Goal: Task Accomplishment & Management: Manage account settings

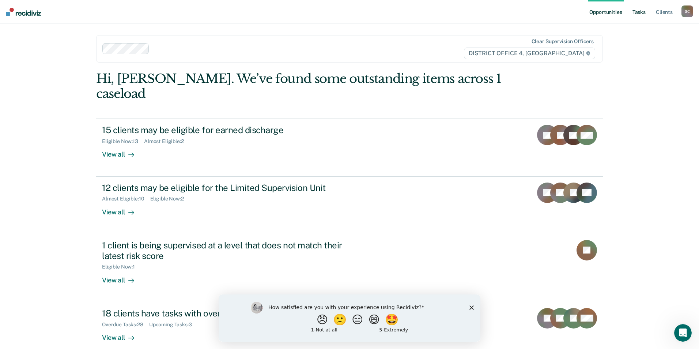
click at [637, 15] on link "Tasks" at bounding box center [639, 11] width 16 height 23
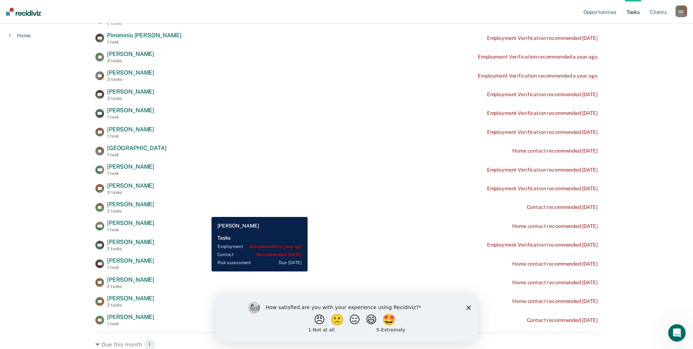
scroll to position [146, 0]
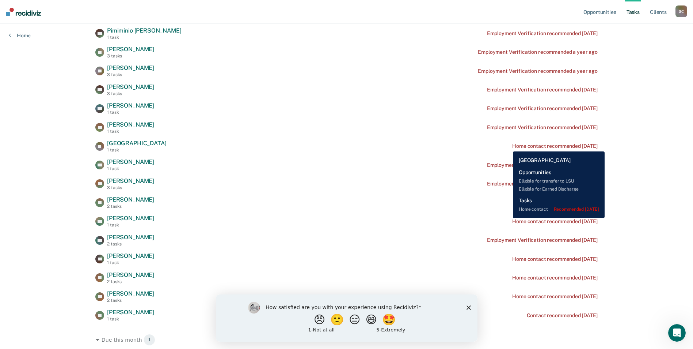
click at [512, 146] on div "Home contact recommended [DATE]" at bounding box center [555, 146] width 86 height 6
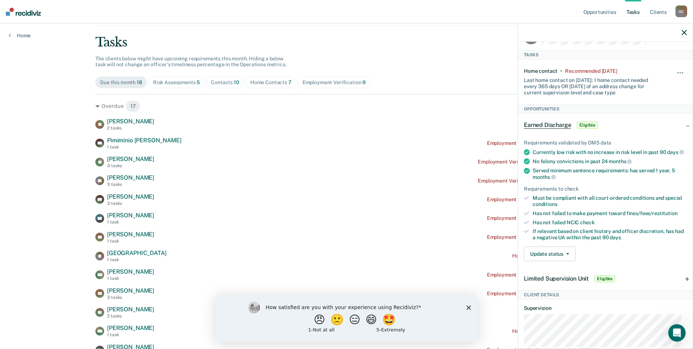
scroll to position [0, 0]
